Goal: Transaction & Acquisition: Purchase product/service

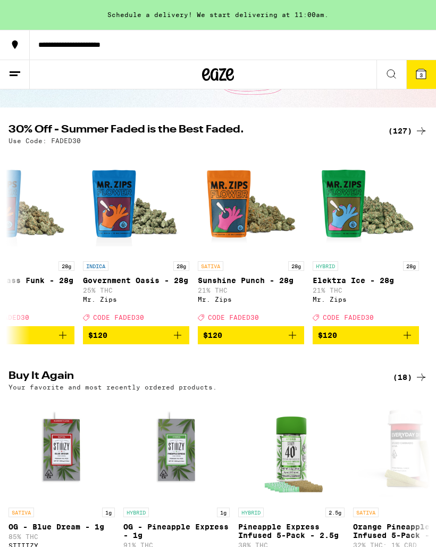
scroll to position [0, 14170]
